Goal: Book appointment/travel/reservation

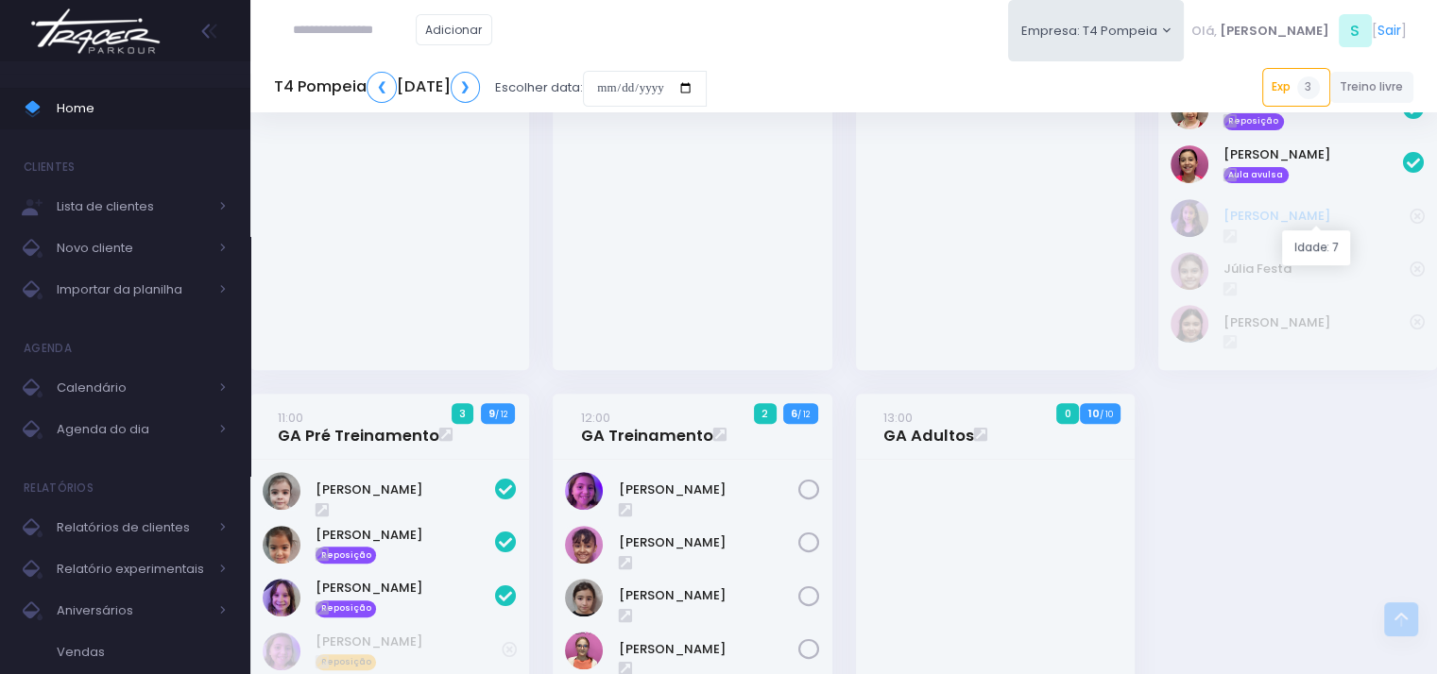
scroll to position [944, 0]
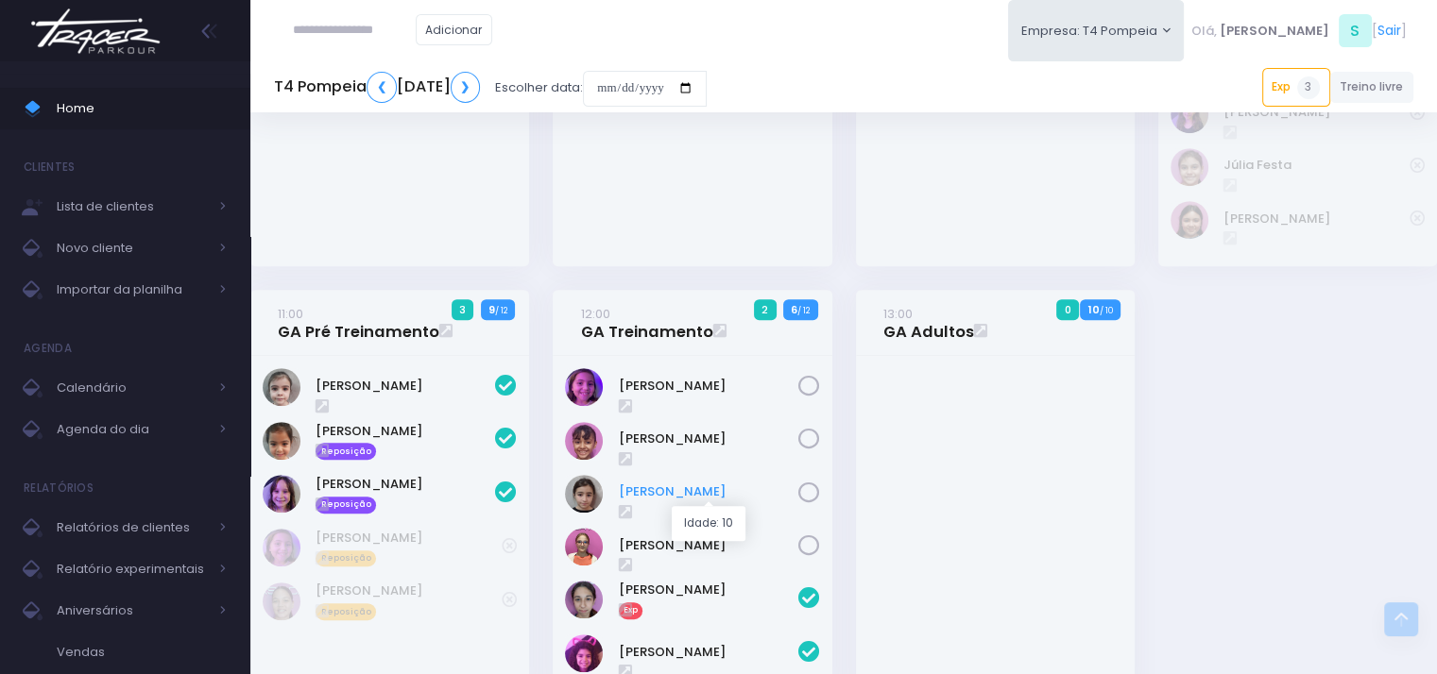
scroll to position [947, 0]
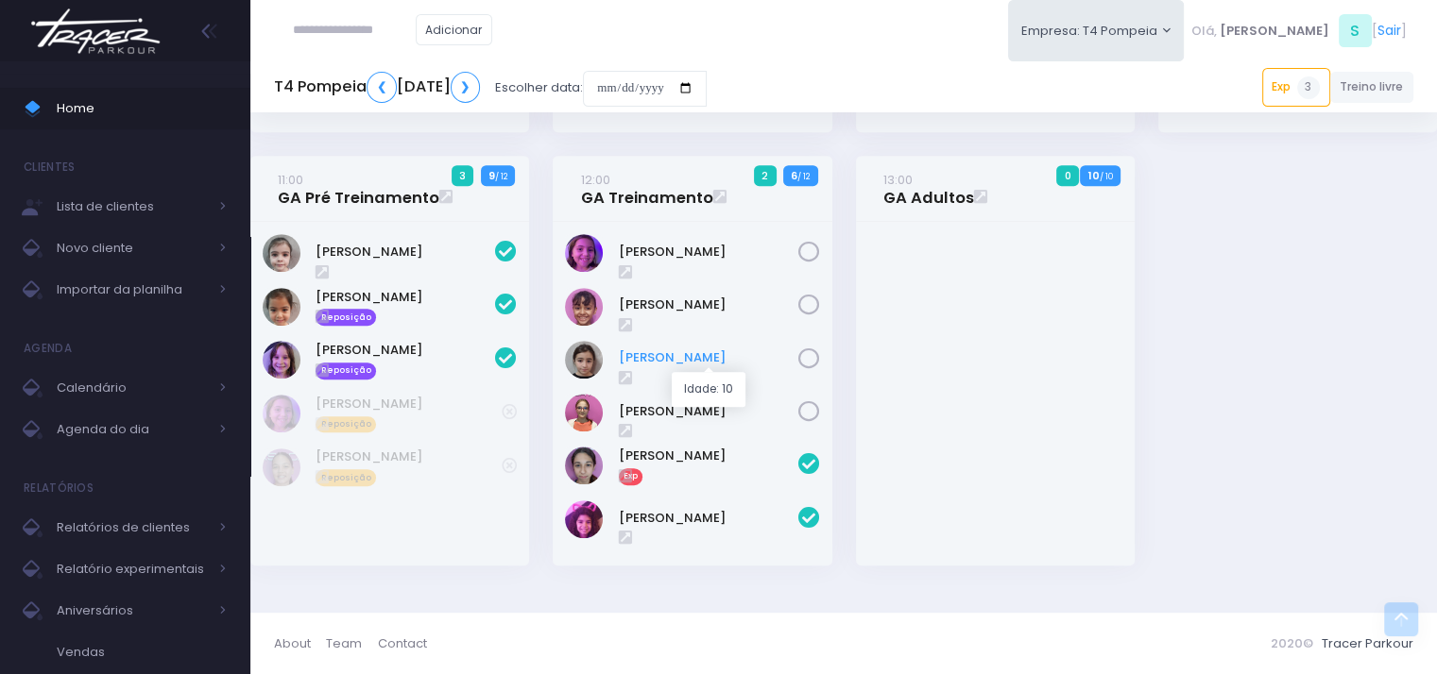
click at [669, 352] on link "[PERSON_NAME]" at bounding box center [708, 358] width 179 height 19
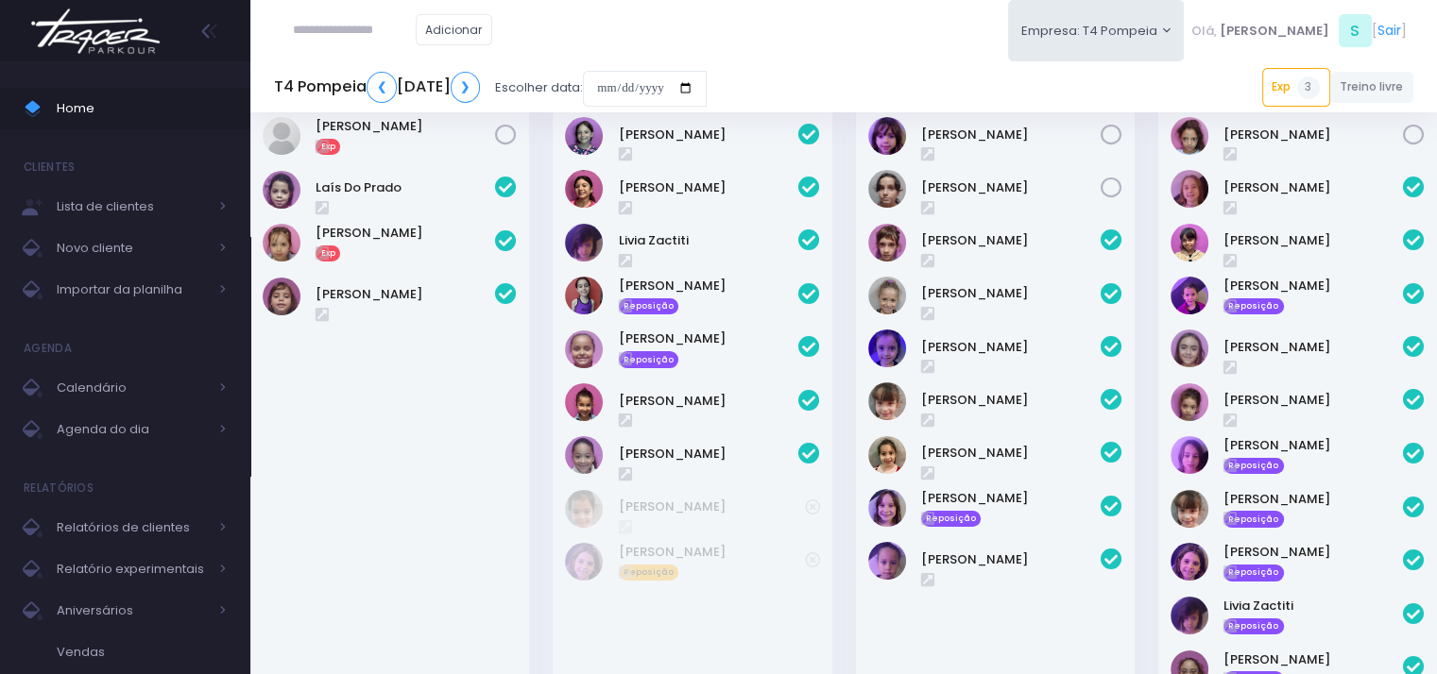
scroll to position [3, 0]
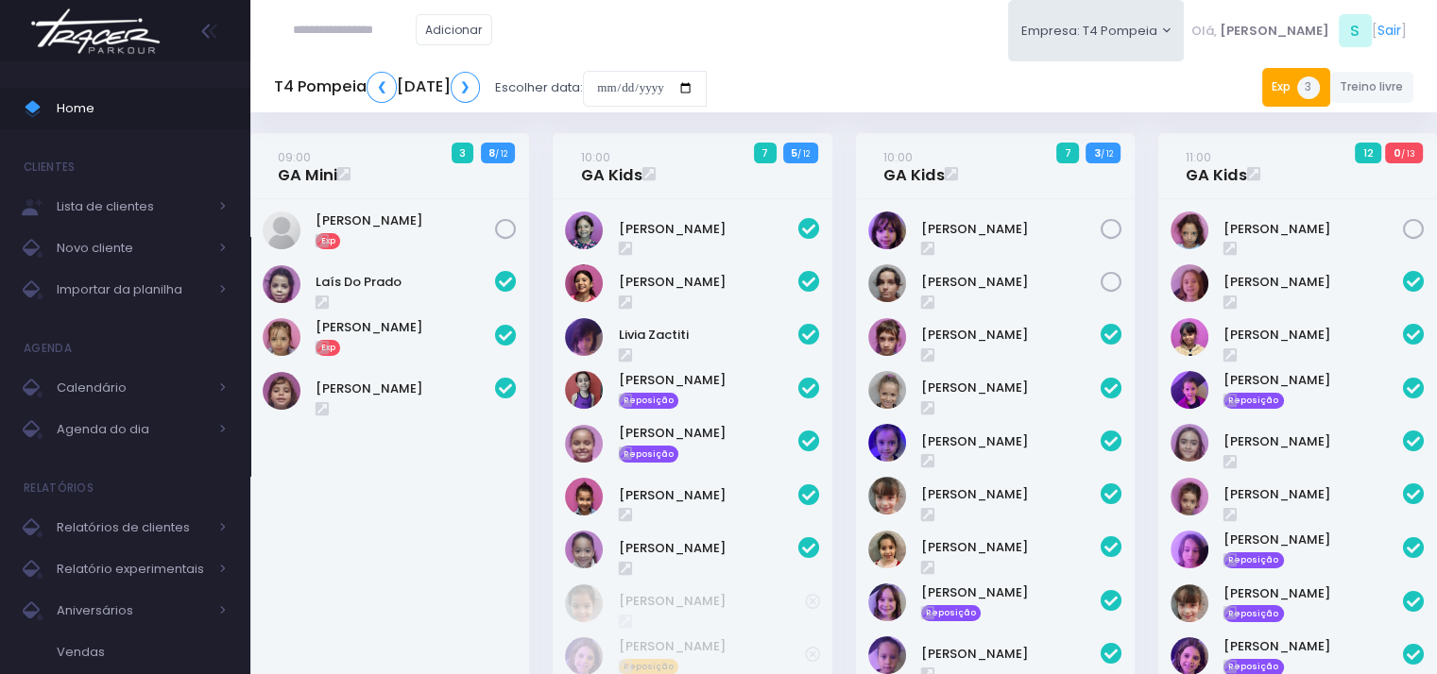
click at [1290, 91] on link "Exp 3" at bounding box center [1296, 87] width 68 height 38
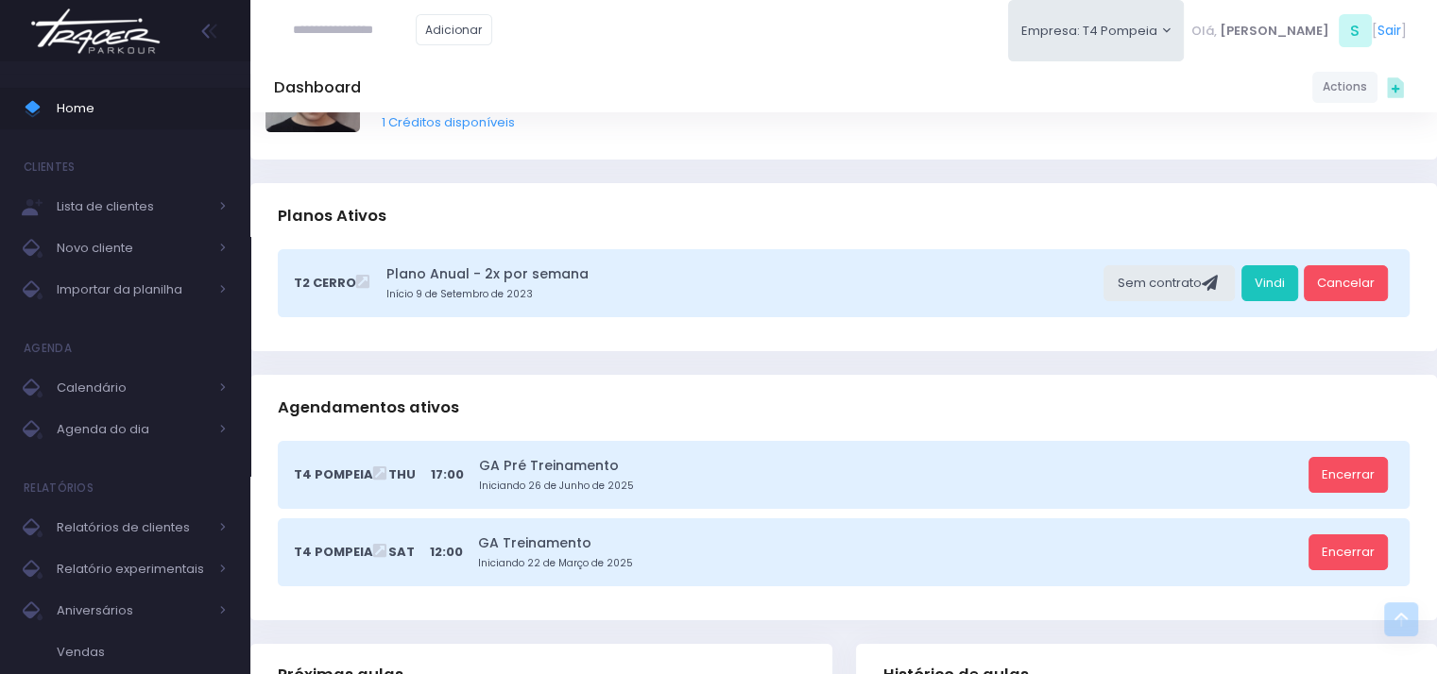
scroll to position [94, 0]
